Goal: Participate in discussion: Engage in conversation with other users on a specific topic

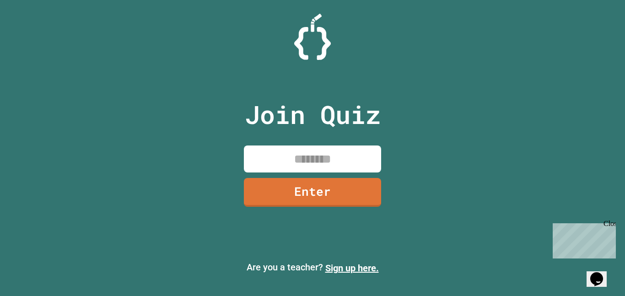
click at [302, 149] on input at bounding box center [312, 159] width 137 height 27
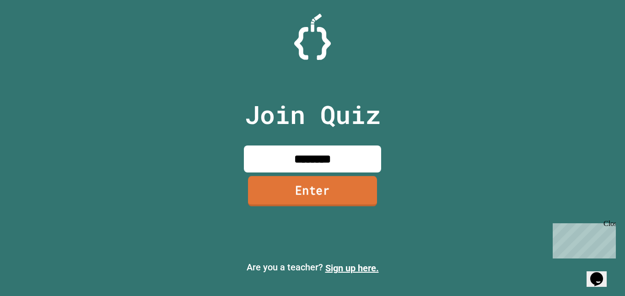
type input "********"
click at [313, 197] on link "Enter" at bounding box center [312, 191] width 129 height 30
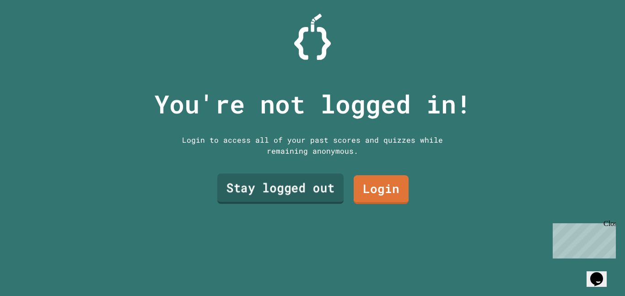
click at [313, 197] on link "Stay logged out" at bounding box center [280, 189] width 126 height 30
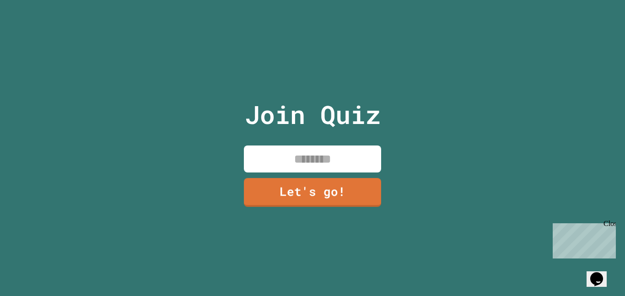
click at [311, 163] on input at bounding box center [312, 159] width 137 height 27
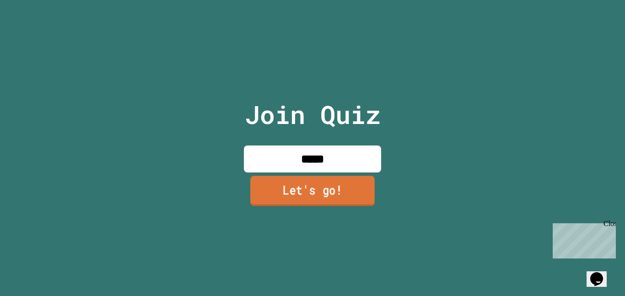
type input "*****"
click at [337, 194] on link "Let's go!" at bounding box center [312, 191] width 124 height 30
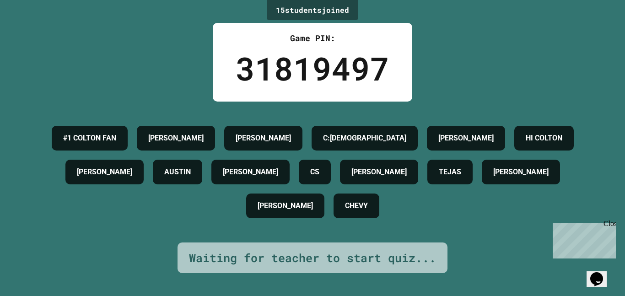
click at [602, 219] on div "#1 COLTON FAN [PERSON_NAME]:[PERSON_NAME] HI [PERSON_NAME] [PERSON_NAME] CS [PE…" at bounding box center [312, 172] width 579 height 102
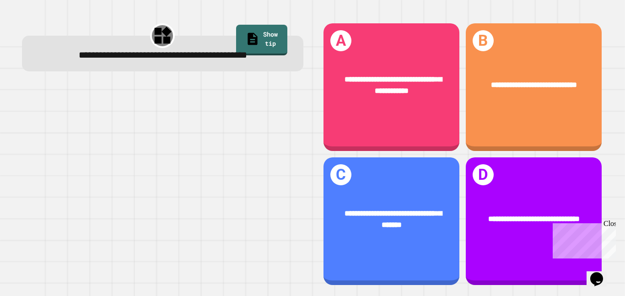
click at [428, 123] on div "**********" at bounding box center [392, 87] width 136 height 128
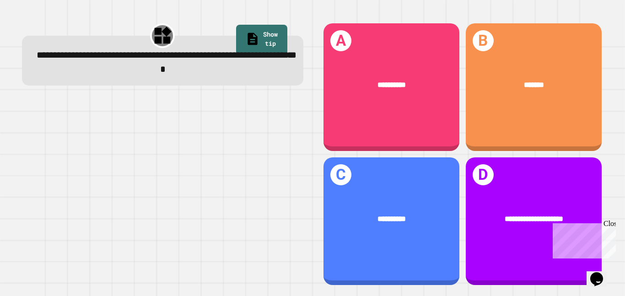
click at [511, 195] on div "**********" at bounding box center [534, 221] width 136 height 128
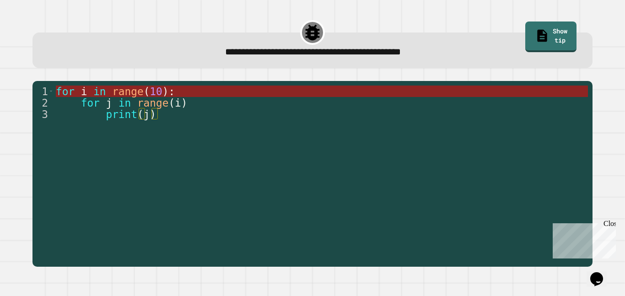
click at [146, 90] on span "(" at bounding box center [147, 92] width 6 height 12
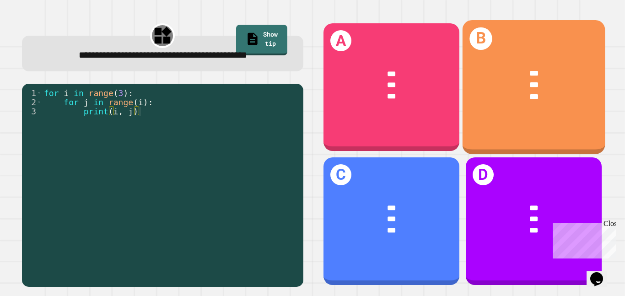
click at [553, 82] on div "***" at bounding box center [534, 85] width 111 height 12
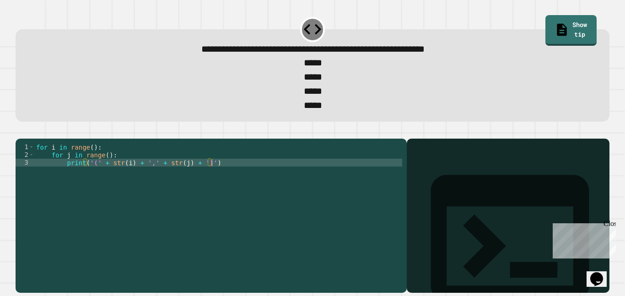
click at [111, 168] on div "for i in range ( ) : for j in range ( ) : print ( '(' + str ( i ) + ',' + str (…" at bounding box center [218, 213] width 368 height 140
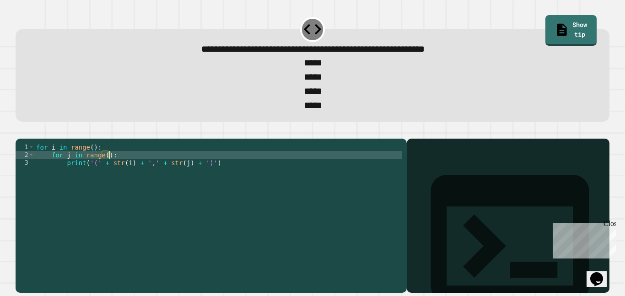
click at [86, 157] on div "1 2 3 for i in range ( ) : for j in range ( ) : print ( '(' + str ( i ) + ',' +…" at bounding box center [211, 216] width 391 height 154
click at [99, 164] on div "for i in range ( ) : for j in range ( ) : print ( '(' + str ( i ) + ',' + str (…" at bounding box center [218, 213] width 368 height 140
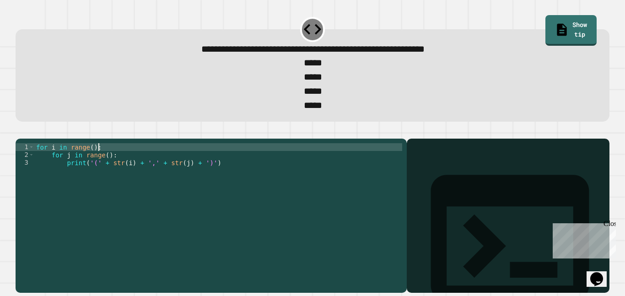
click at [115, 176] on div "for i in range ( ) : for j in range ( ) : print ( '(' + str ( i ) + ',' + str (…" at bounding box center [218, 213] width 368 height 140
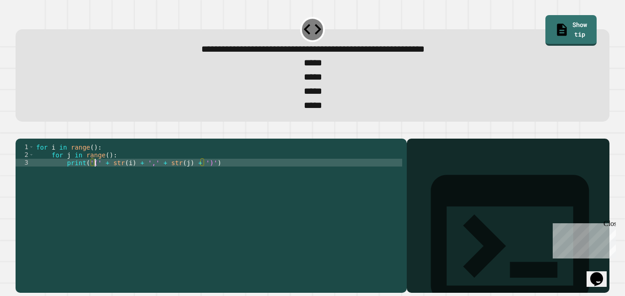
click at [94, 181] on div "for i in range ( ) : for j in range ( ) : print ( '(' + str ( i ) + ',' + str (…" at bounding box center [218, 213] width 368 height 140
click at [150, 181] on div "for i in range ( ) : for j in range ( ) : print ( '1' + str ( i ) + ',' + str (…" at bounding box center [218, 213] width 368 height 140
click at [95, 179] on div "for i in range ( ) : for j in range ( ) : print ( '1' + str ( i ) + ',' + str (…" at bounding box center [218, 213] width 368 height 140
click at [149, 180] on div "for i in range ( ) : for j in range ( ) : print ( '0' + str ( i ) + ',' + str (…" at bounding box center [218, 213] width 368 height 140
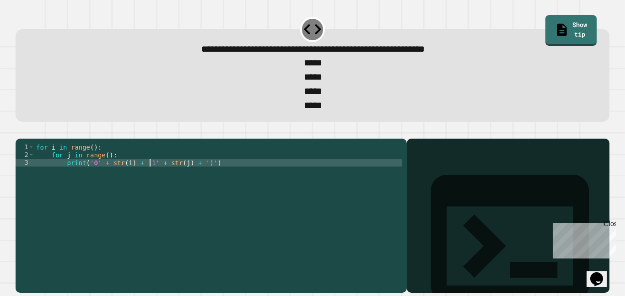
scroll to position [0, 15]
click at [204, 180] on div "for i in range ( ) : for j in range ( ) : print ( '0' + str ( i ) + '1' + str (…" at bounding box center [218, 213] width 368 height 140
click at [557, 25] on link "Show tip" at bounding box center [571, 30] width 52 height 32
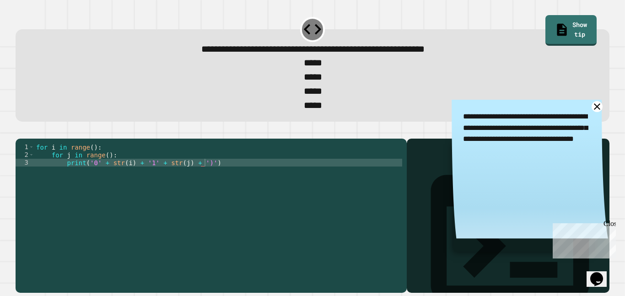
click at [595, 111] on icon at bounding box center [596, 106] width 11 height 11
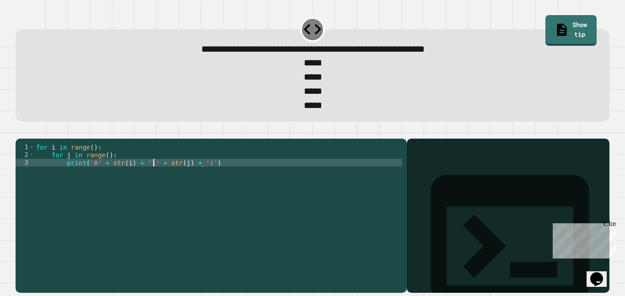
click at [155, 180] on div "for i in range ( ) : for j in range ( ) : print ( '0' + str ( i ) + '1' + str (…" at bounding box center [218, 213] width 368 height 140
click at [20, 131] on icon "button" at bounding box center [20, 131] width 0 height 0
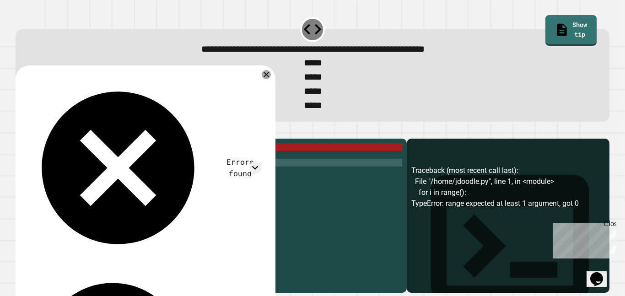
click at [607, 226] on div "Close" at bounding box center [609, 225] width 11 height 11
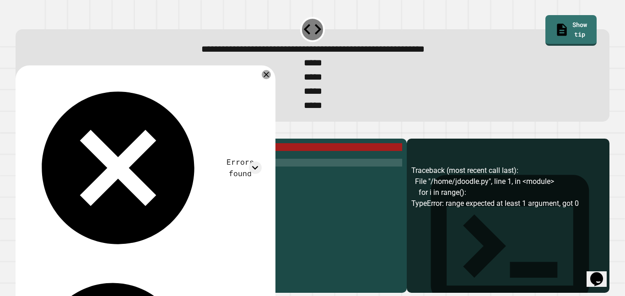
click at [92, 161] on div "for i in range ( ) : for j in range ( ) : print ( '0' + str ( i ) , 0 )" at bounding box center [218, 213] width 368 height 140
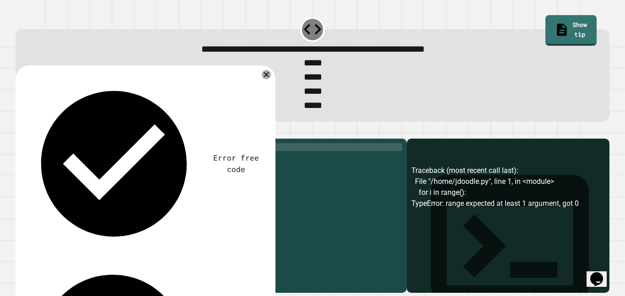
click at [105, 169] on div "for i in range ( 4 ) : for j in range ( ) : print ( '0' + str ( i ) , 0 )" at bounding box center [218, 213] width 368 height 140
click at [20, 131] on icon "button" at bounding box center [20, 131] width 0 height 0
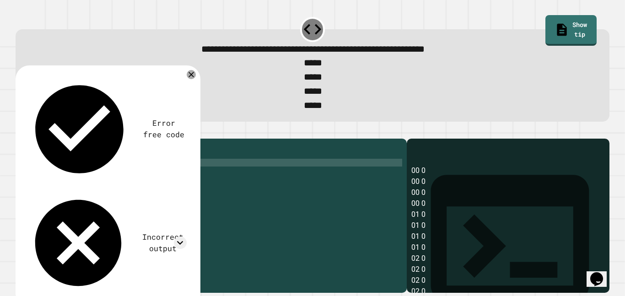
click at [96, 180] on div "for i in range ( 4 ) : for j in range ( 4 ) : print ( '0' + str ( i ) , 0 )" at bounding box center [218, 213] width 368 height 140
click at [20, 131] on icon "button" at bounding box center [20, 131] width 0 height 0
click at [184, 237] on icon at bounding box center [180, 243] width 12 height 12
click at [190, 78] on icon at bounding box center [191, 74] width 6 height 6
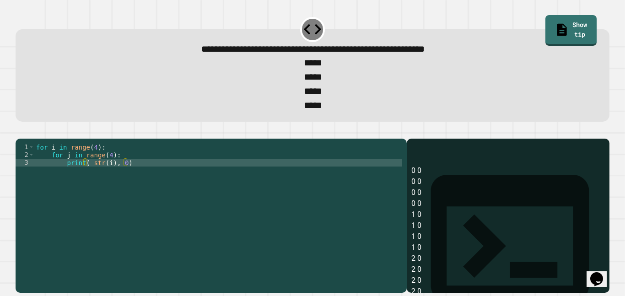
click at [108, 172] on div "for i in range ( 4 ) : for j in range ( 4 ) : print ( str ( i ) , 0 )" at bounding box center [218, 213] width 368 height 140
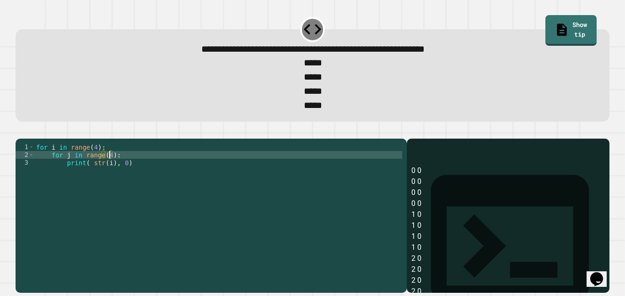
click at [96, 166] on div "for i in range ( 4 ) : for j in range ( 4 ) : print ( str ( i ) , 0 )" at bounding box center [218, 213] width 368 height 140
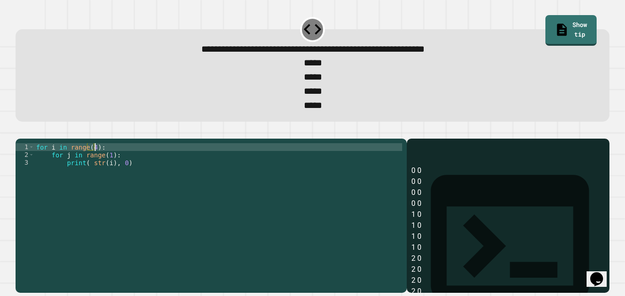
scroll to position [0, 8]
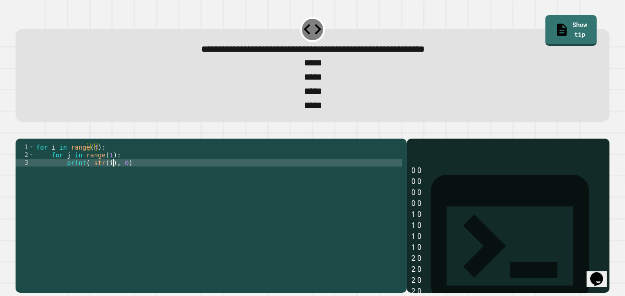
click at [115, 182] on div "for i in range ( 4 ) : for j in range ( 1 ) : print ( str ( i ) , 0 )" at bounding box center [218, 213] width 368 height 140
click at [38, 131] on icon "button" at bounding box center [38, 131] width 0 height 0
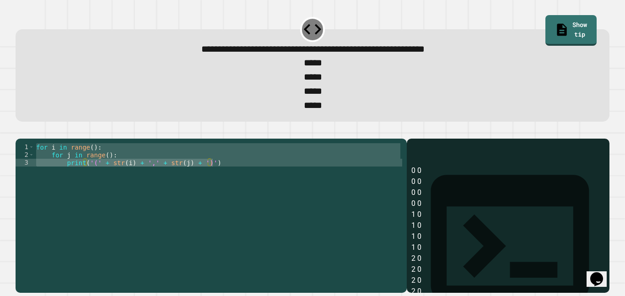
click at [106, 183] on div "for i in range ( ) : for j in range ( ) : print ( '(' + str ( i ) + ',' + str (…" at bounding box center [218, 205] width 368 height 124
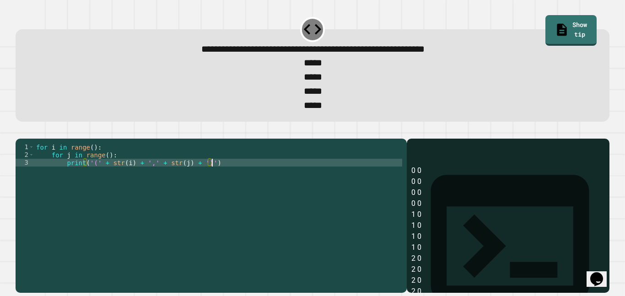
click at [106, 181] on div "for i in range ( ) : for j in range ( ) : print ( '(' + str ( i ) + ',' + str (…" at bounding box center [218, 213] width 368 height 140
click at [161, 178] on div "for i in range ( ) : for j in range ( ) : print ( '(' + str ( i ) + ',' + str (…" at bounding box center [218, 213] width 368 height 140
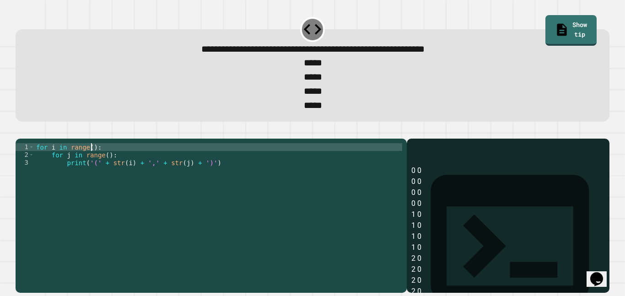
click at [92, 165] on div "for i in range ( ) : for j in range ( ) : print ( '(' + str ( i ) + ',' + str (…" at bounding box center [218, 213] width 368 height 140
click at [105, 171] on div "for i in range ( 1 ) : for j in range ( ) : print ( '(' + str ( i ) + ',' + str…" at bounding box center [218, 213] width 368 height 140
type textarea "**********"
click at [20, 131] on icon "button" at bounding box center [20, 131] width 0 height 0
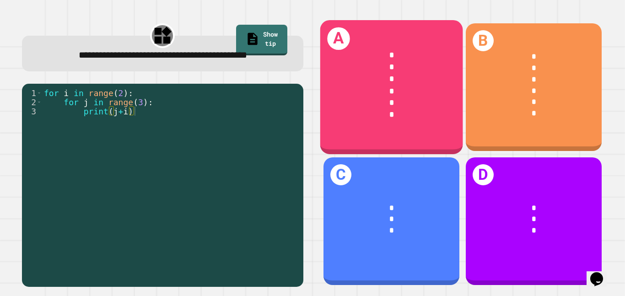
click at [420, 113] on div "*" at bounding box center [391, 114] width 111 height 12
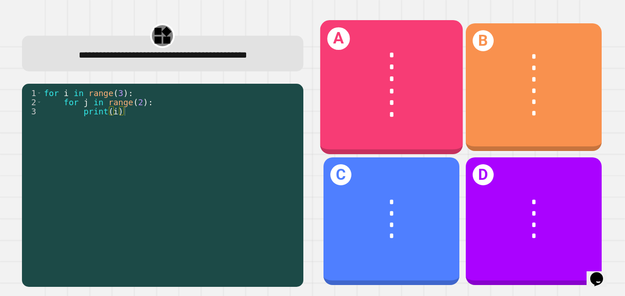
click at [396, 103] on div "*" at bounding box center [391, 103] width 111 height 12
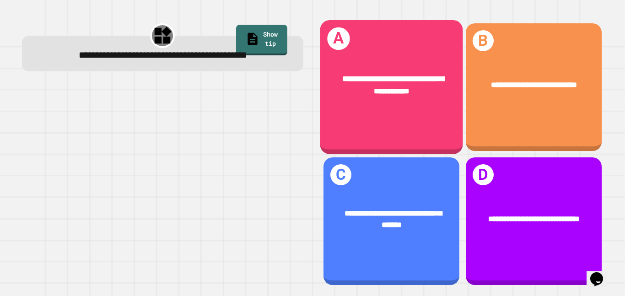
click at [430, 124] on div "**********" at bounding box center [391, 87] width 143 height 134
